Goal: Task Accomplishment & Management: Use online tool/utility

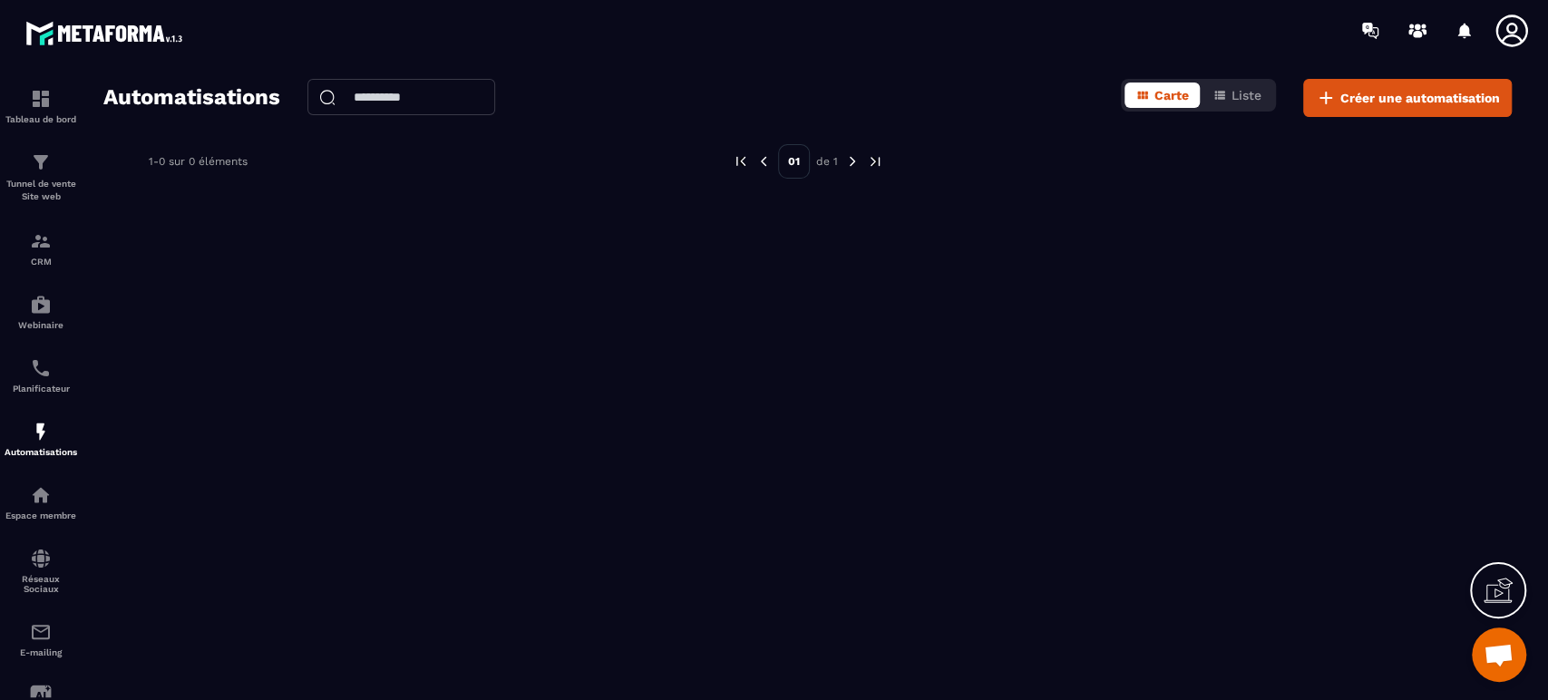
click at [1396, 94] on span "Créer une automatisation" at bounding box center [1420, 98] width 160 height 18
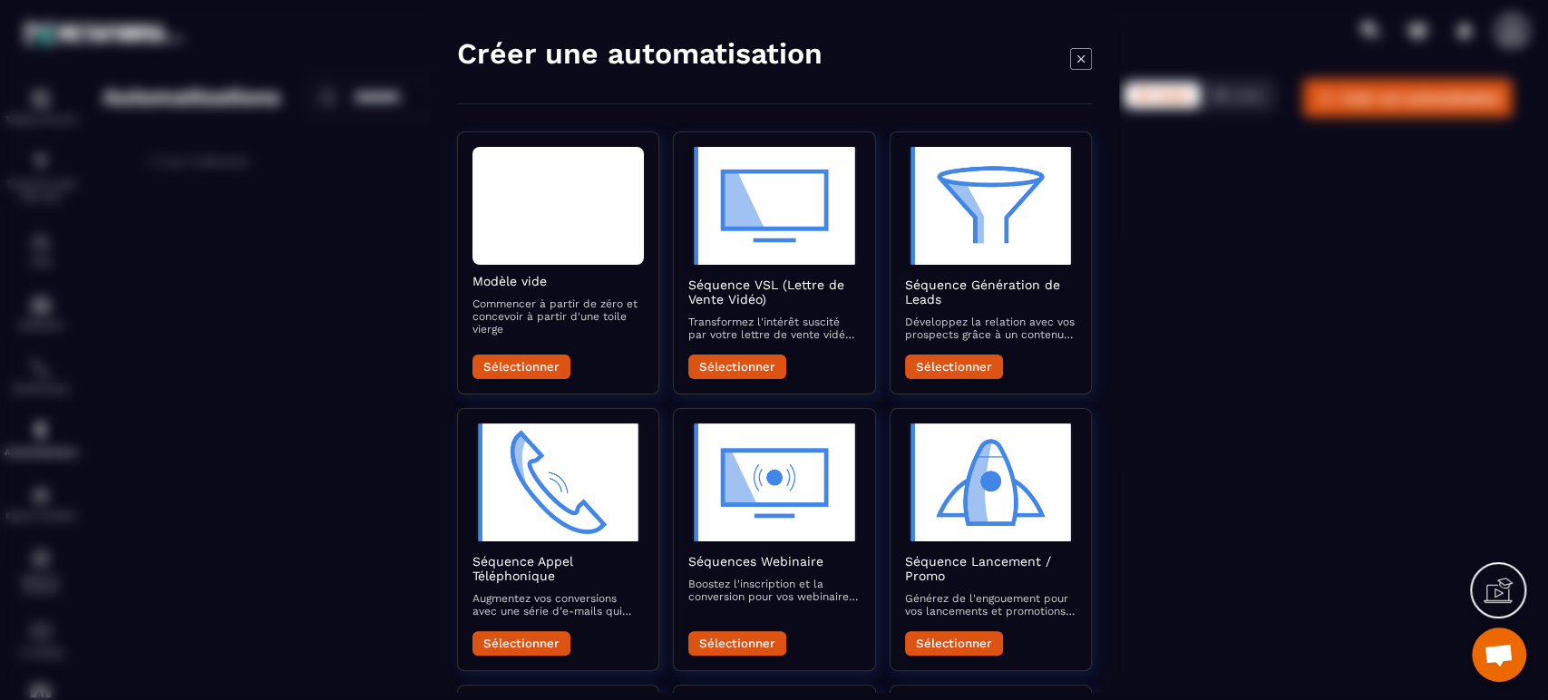
click at [561, 295] on div "[PERSON_NAME] vide Commencer à partir de zéro et concevoir à partir d'une toile…" at bounding box center [557, 309] width 171 height 71
click at [538, 354] on div "Sélectionner" at bounding box center [557, 362] width 171 height 34
click at [538, 365] on button "Sélectionner" at bounding box center [521, 367] width 98 height 24
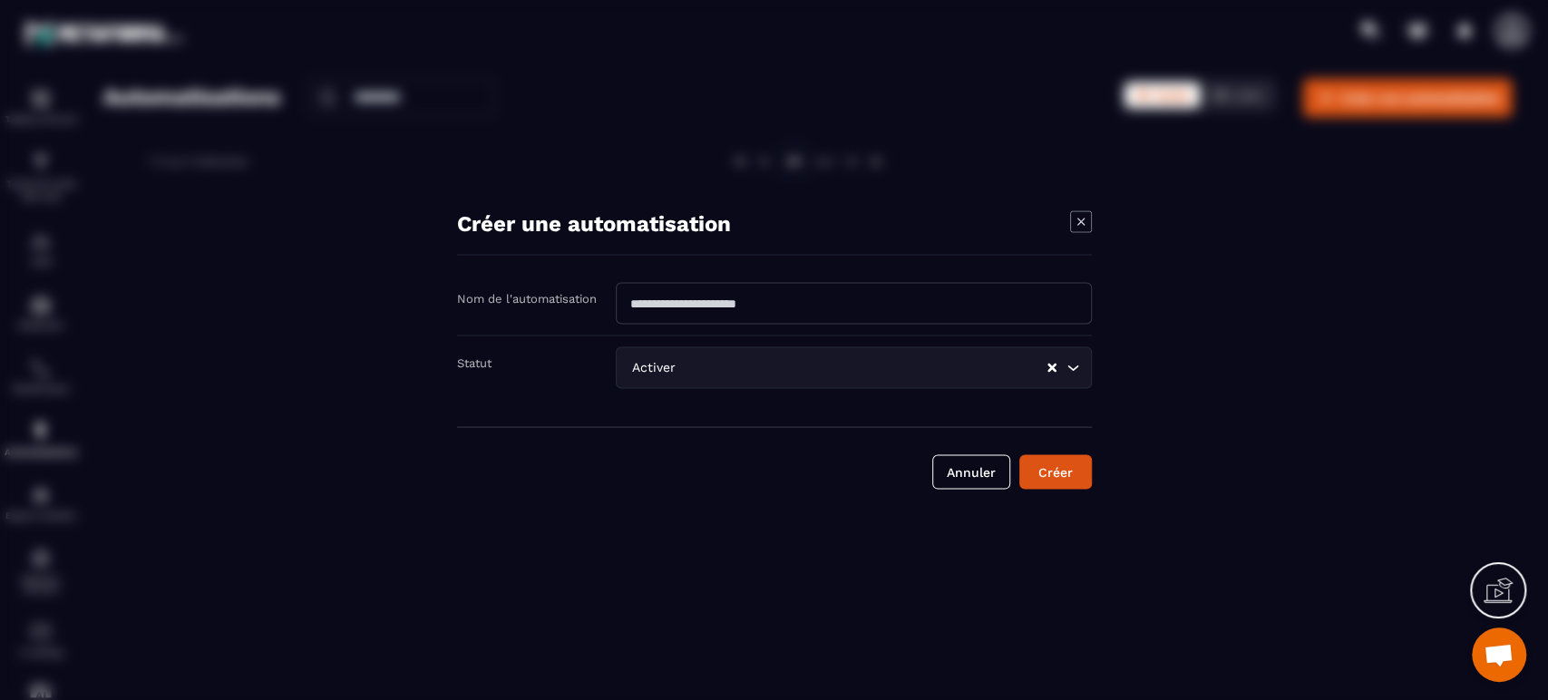
click at [803, 284] on input "Modal window" at bounding box center [854, 304] width 476 height 42
click at [757, 302] on input "Modal window" at bounding box center [854, 304] width 476 height 42
type input "****"
click at [1051, 472] on button "Créer" at bounding box center [1055, 472] width 73 height 34
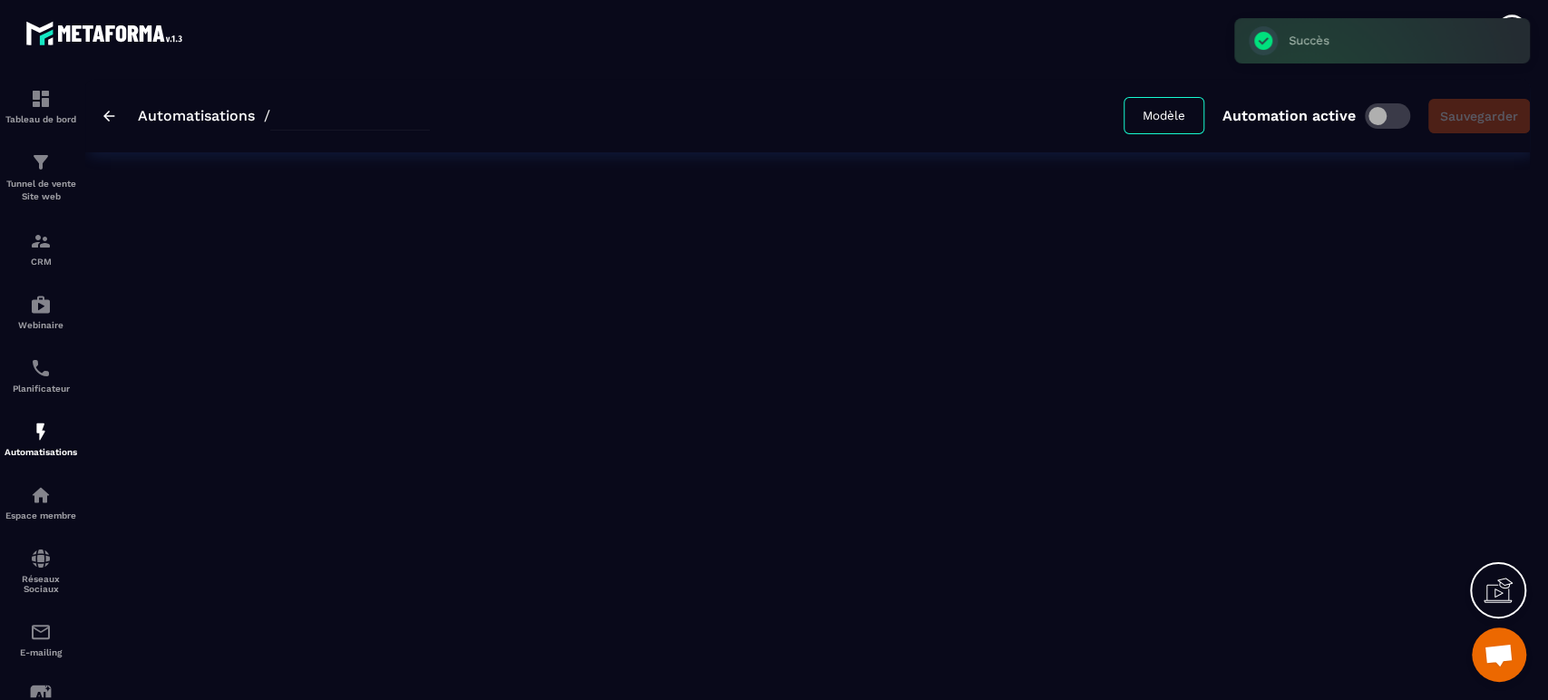
type input "****"
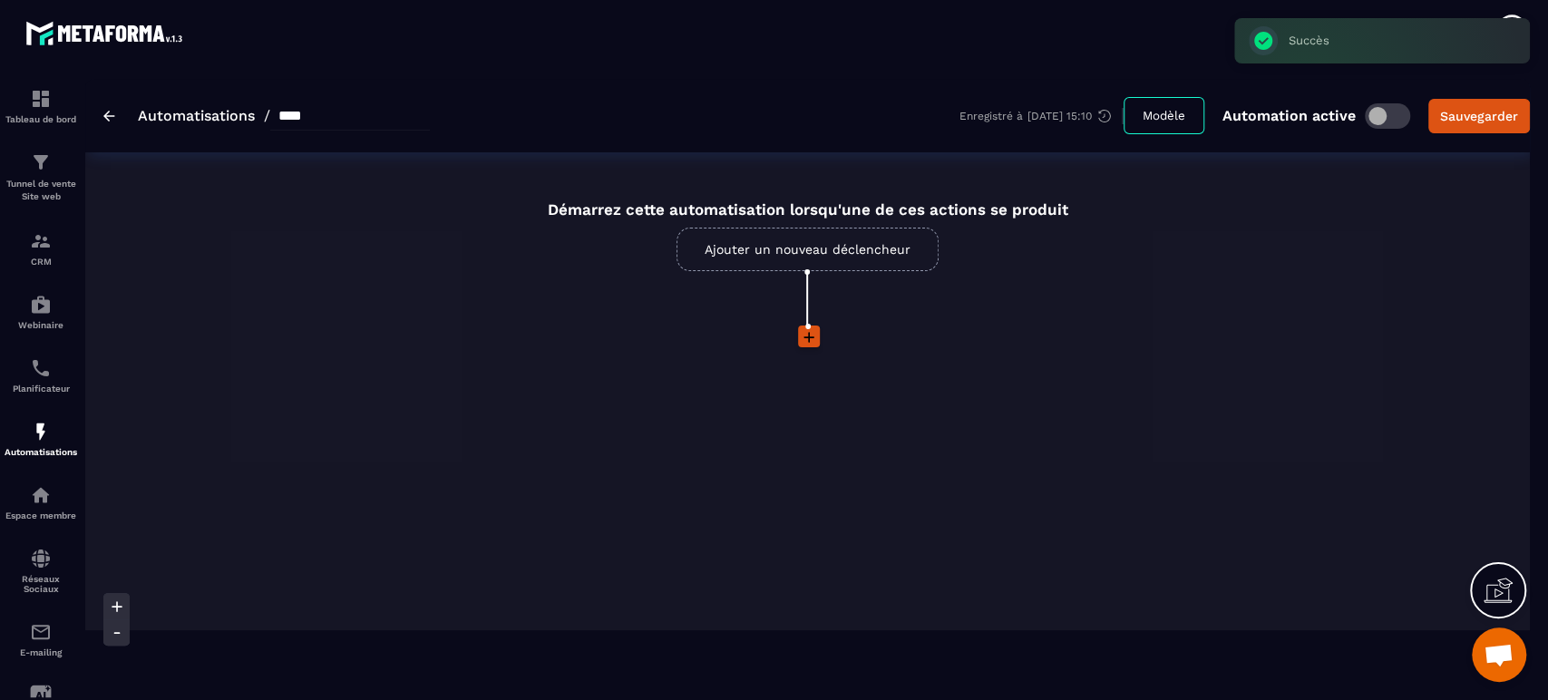
click at [104, 114] on img at bounding box center [109, 116] width 12 height 11
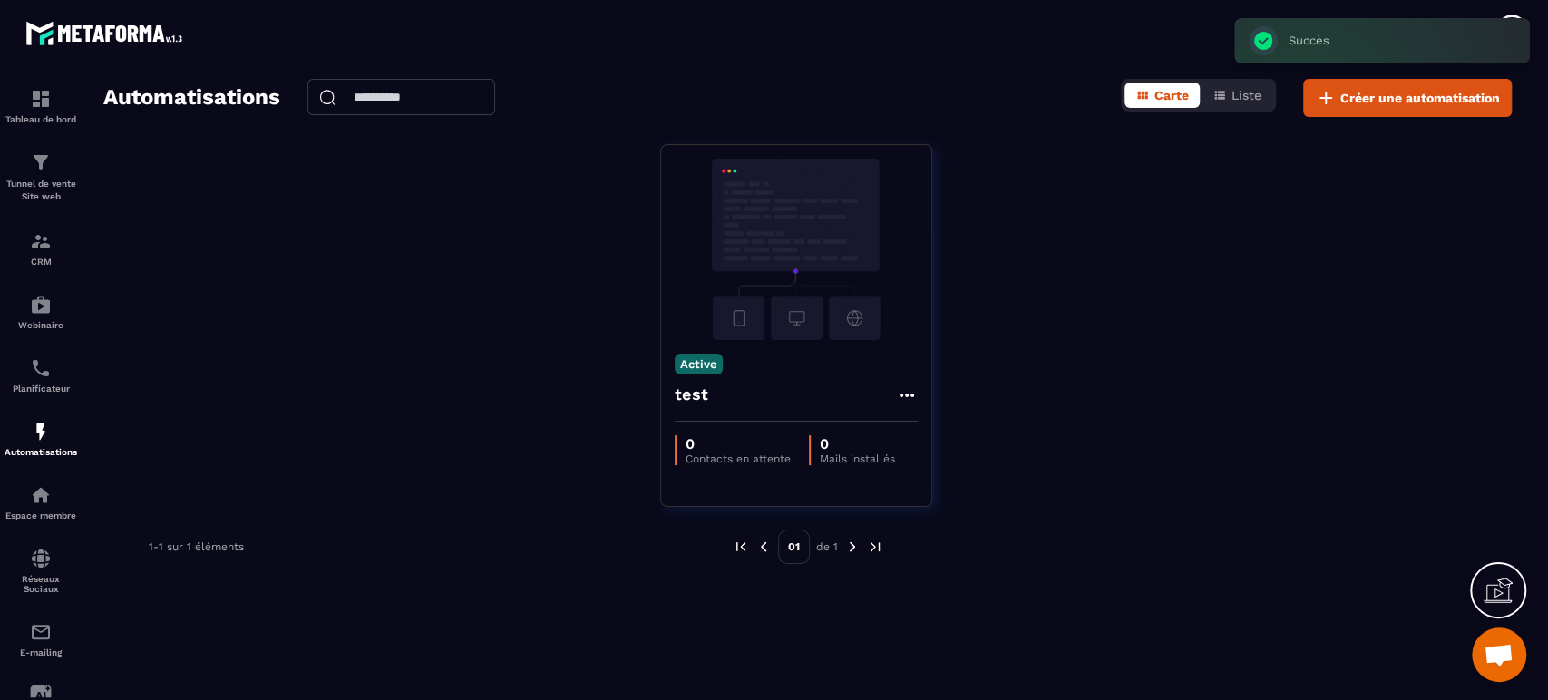
click at [891, 392] on div "test" at bounding box center [796, 400] width 243 height 44
click at [914, 395] on icon at bounding box center [907, 395] width 22 height 22
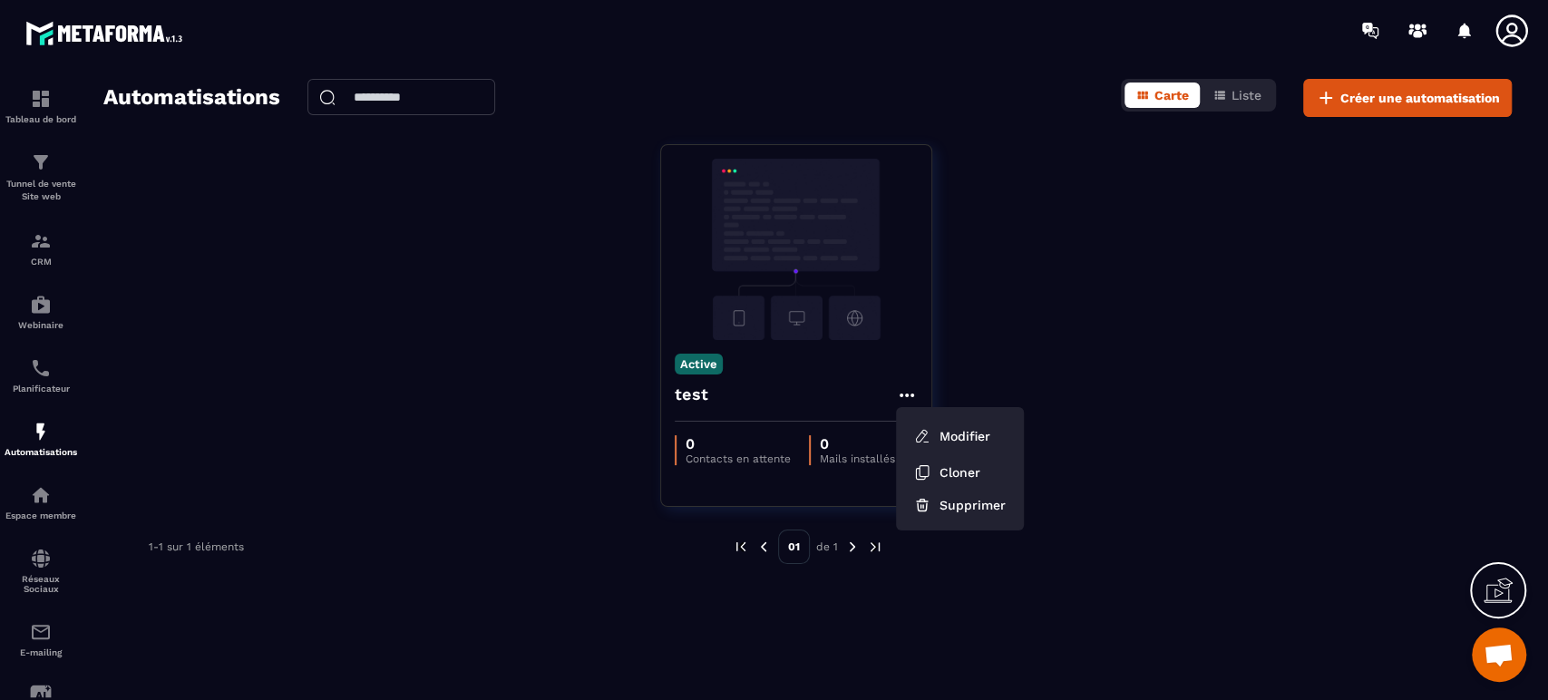
click at [960, 512] on button "Supprimer" at bounding box center [959, 505] width 113 height 33
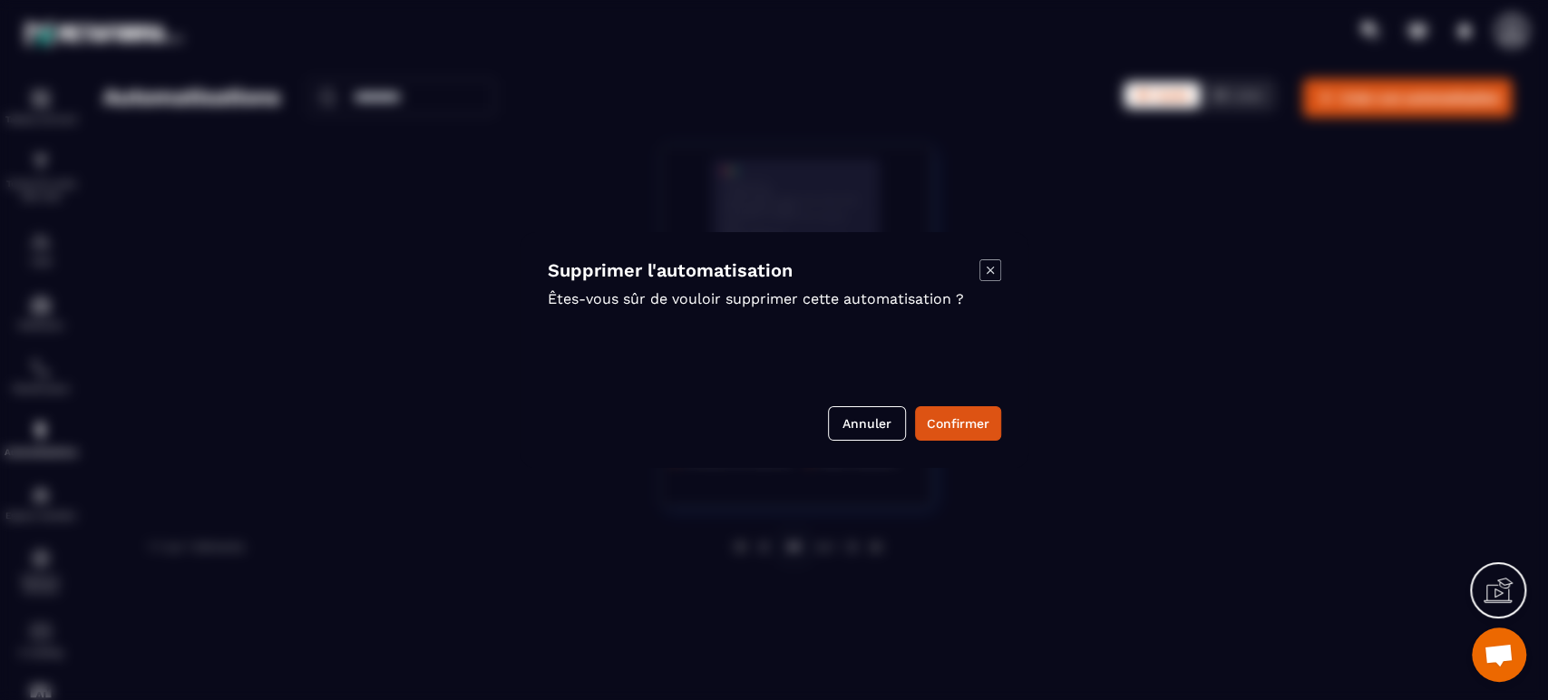
click at [958, 431] on button "Confirmer" at bounding box center [958, 423] width 86 height 34
